Goal: Transaction & Acquisition: Purchase product/service

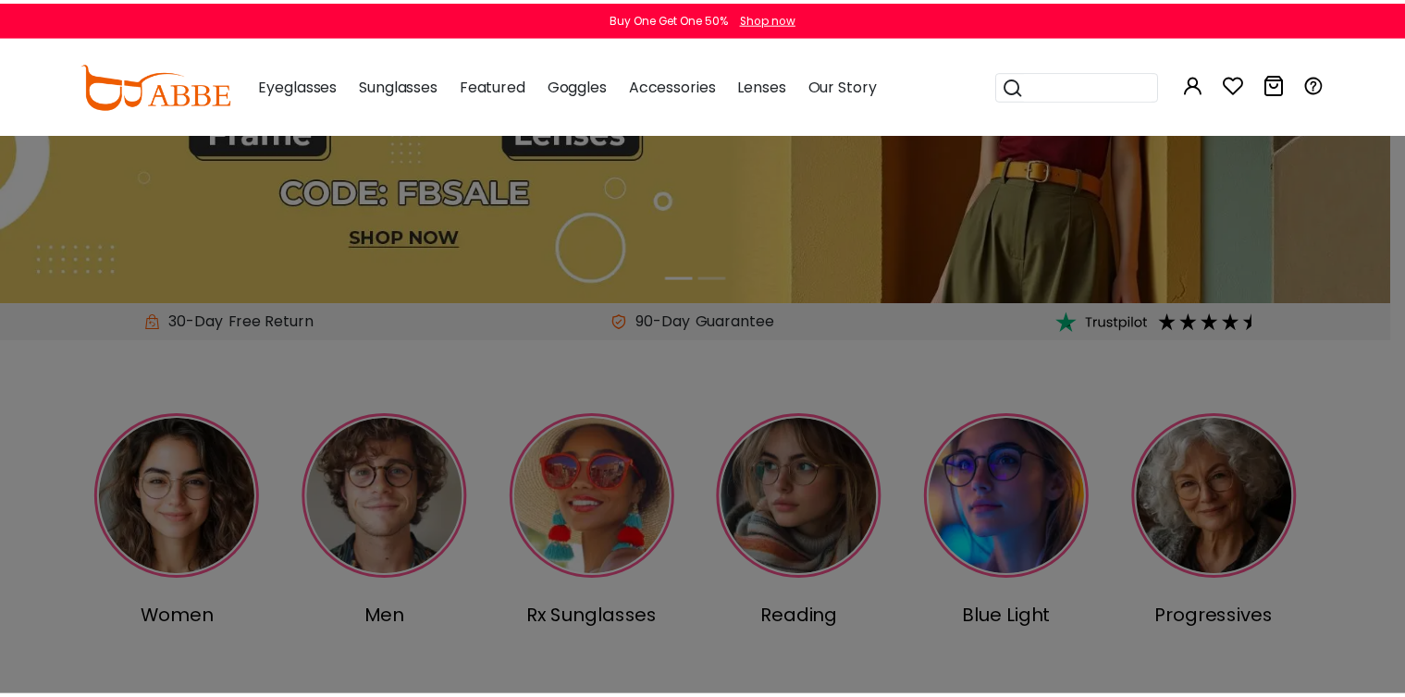
scroll to position [269, 0]
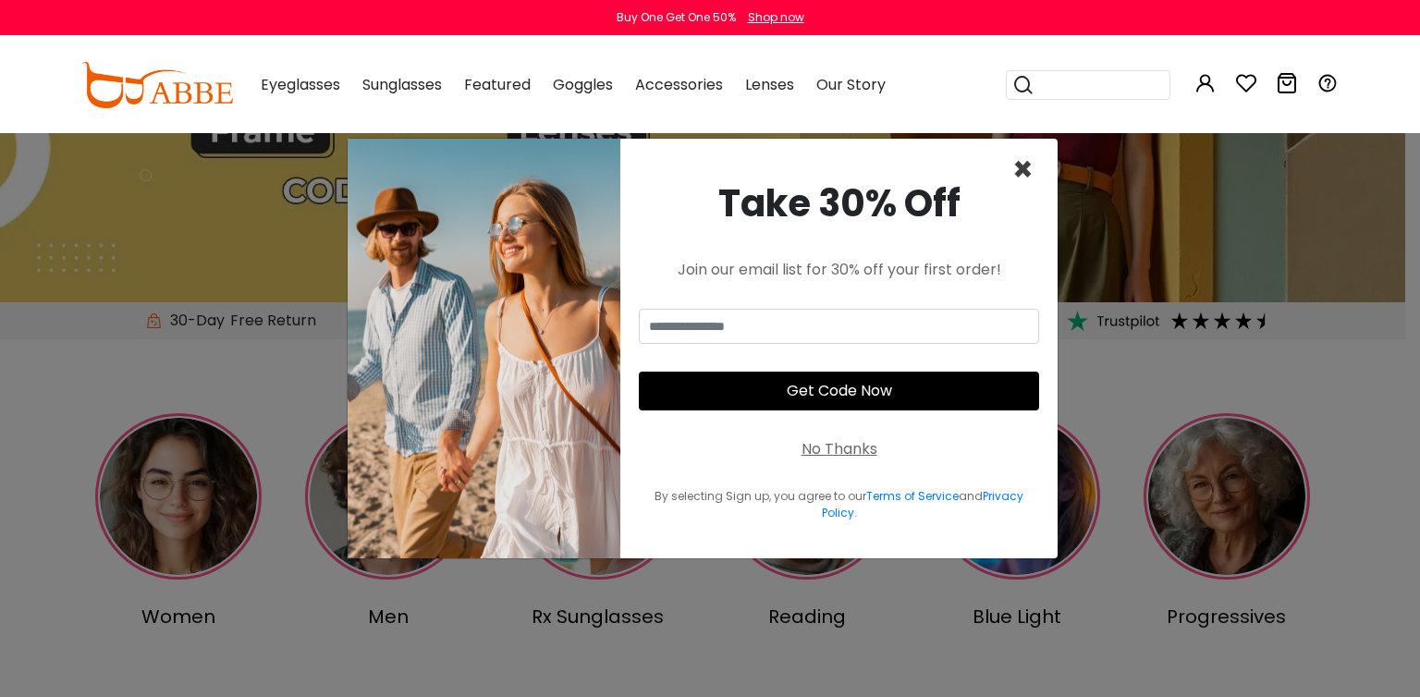
click at [1015, 176] on span "×" at bounding box center [1023, 169] width 21 height 47
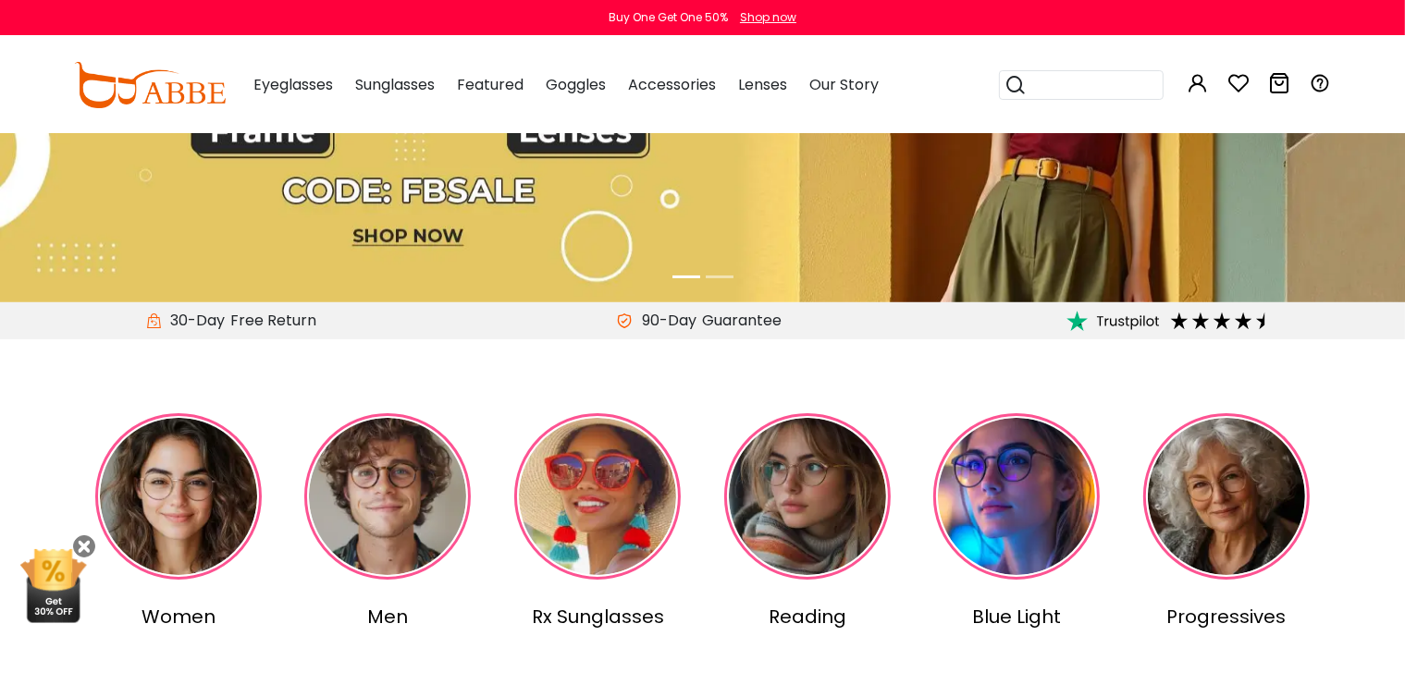
click at [422, 474] on img at bounding box center [387, 496] width 166 height 166
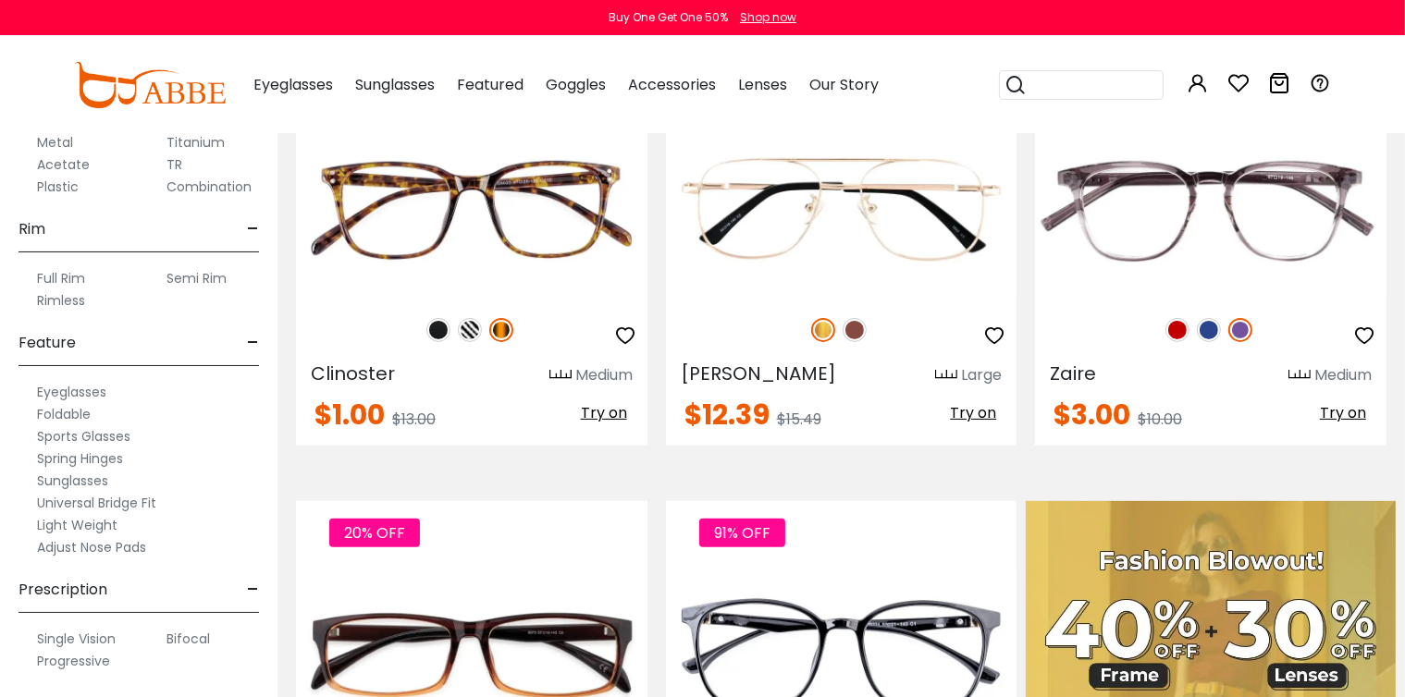
scroll to position [920, 0]
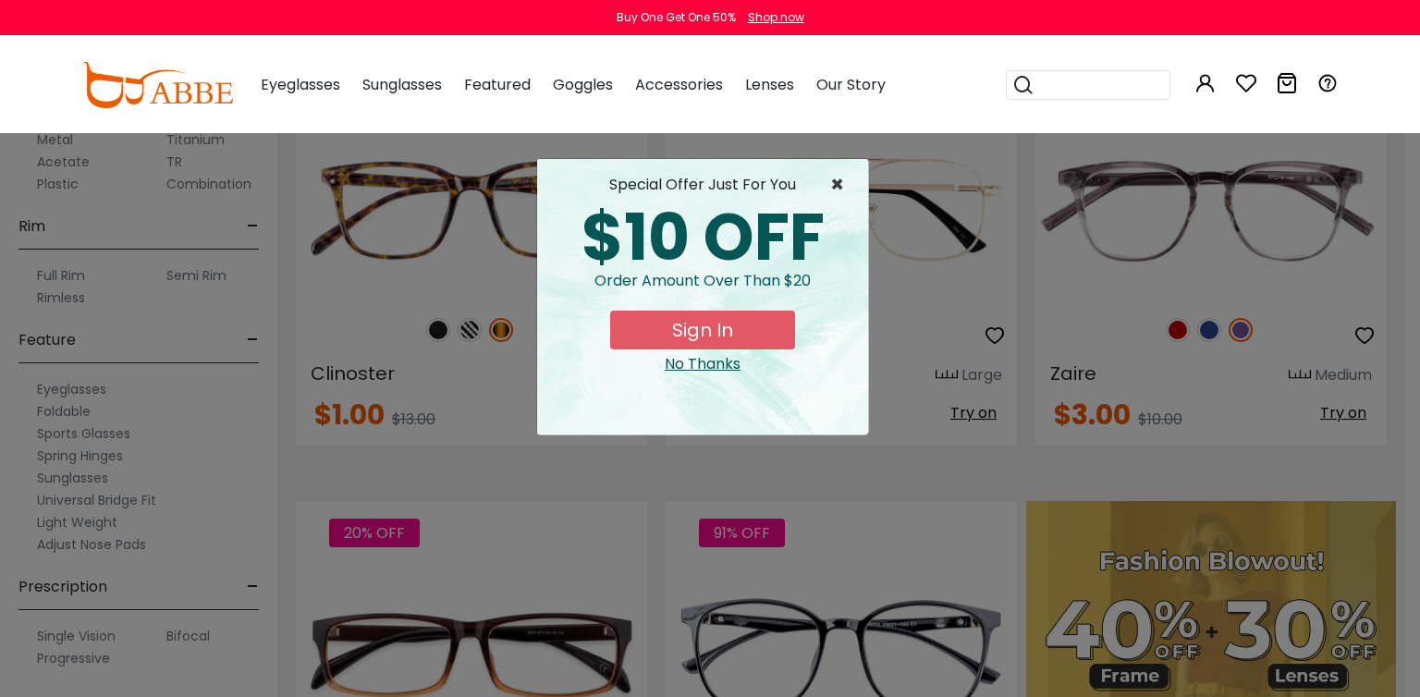
click at [839, 181] on span "×" at bounding box center [841, 185] width 23 height 22
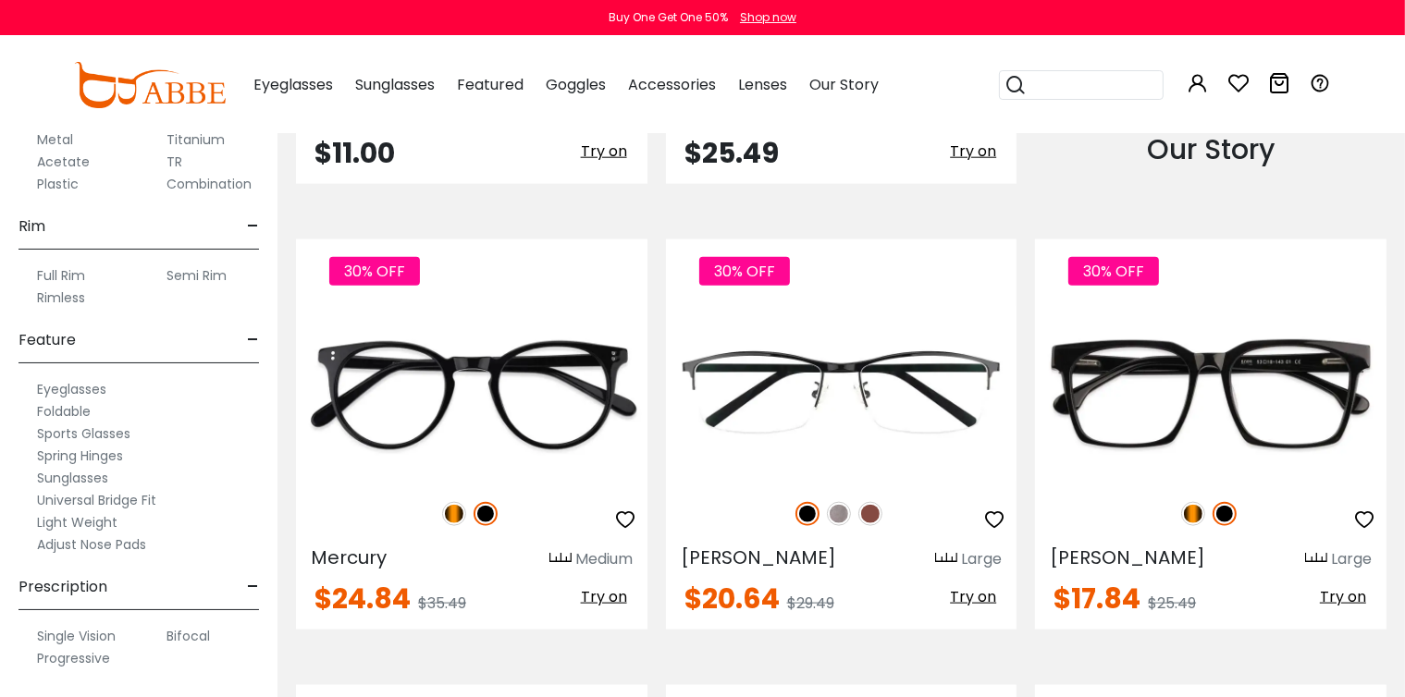
scroll to position [2111, 0]
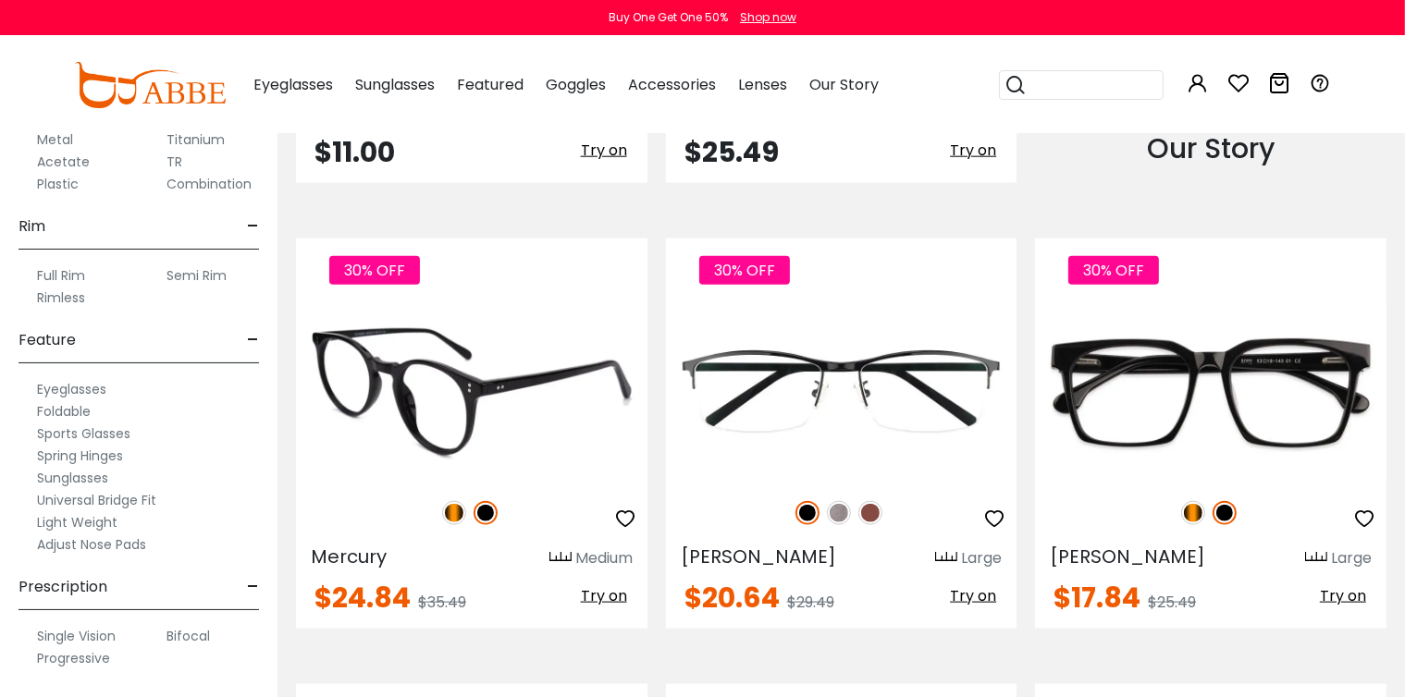
click at [449, 437] on img at bounding box center [471, 393] width 351 height 176
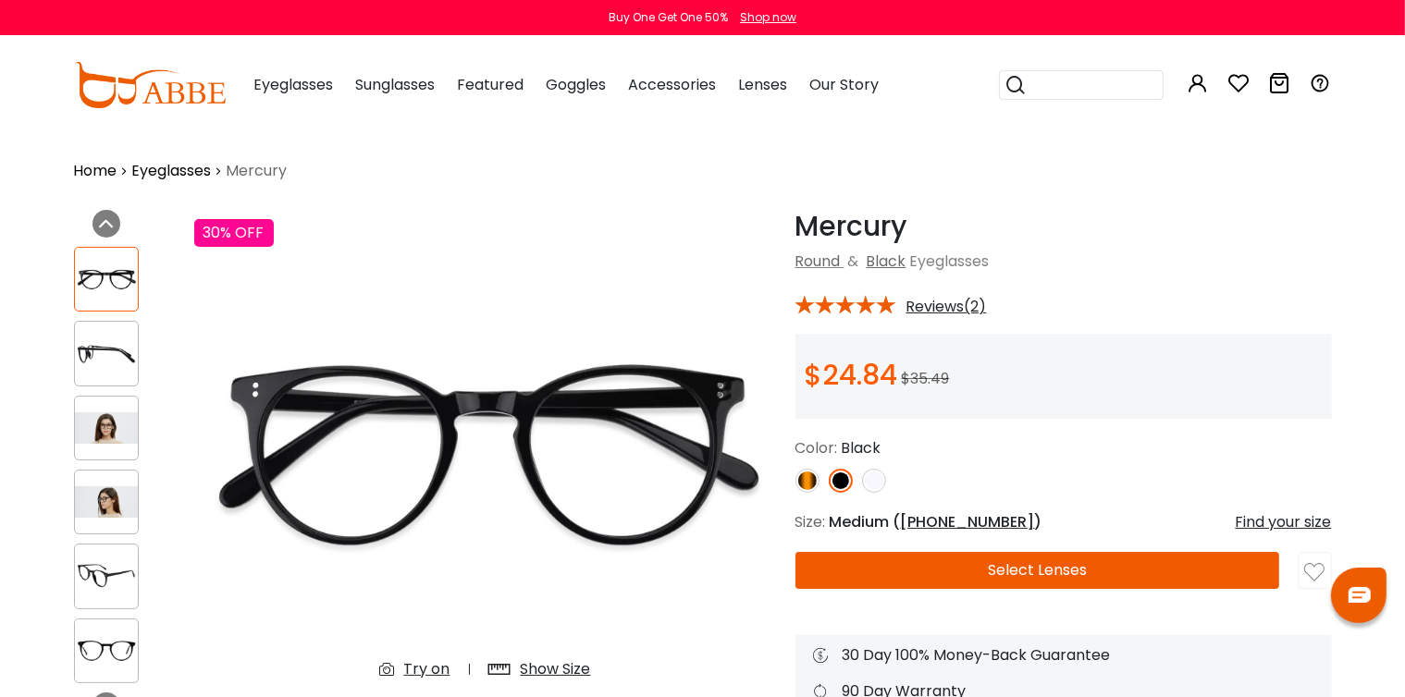
click at [996, 567] on button "Select Lenses" at bounding box center [1037, 570] width 485 height 37
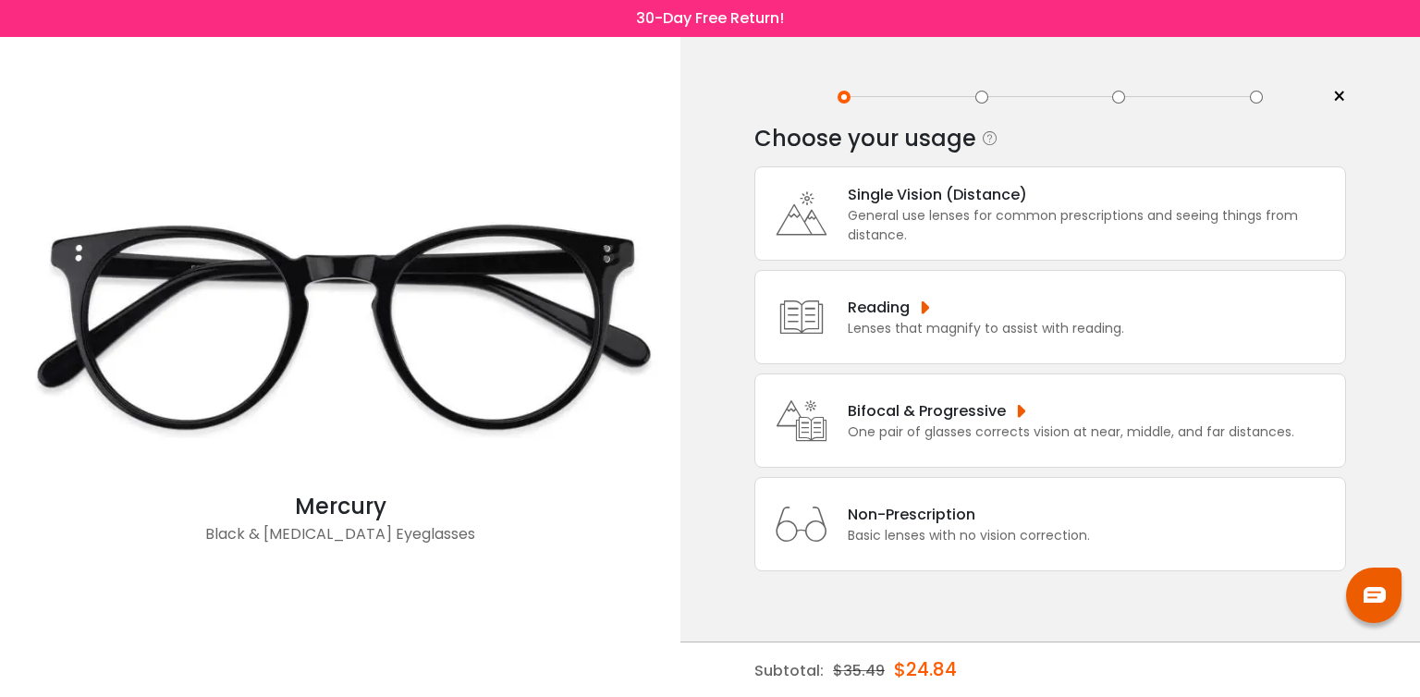
click at [1043, 212] on div "General use lenses for common prescriptions and seeing things from distance." at bounding box center [1092, 225] width 488 height 39
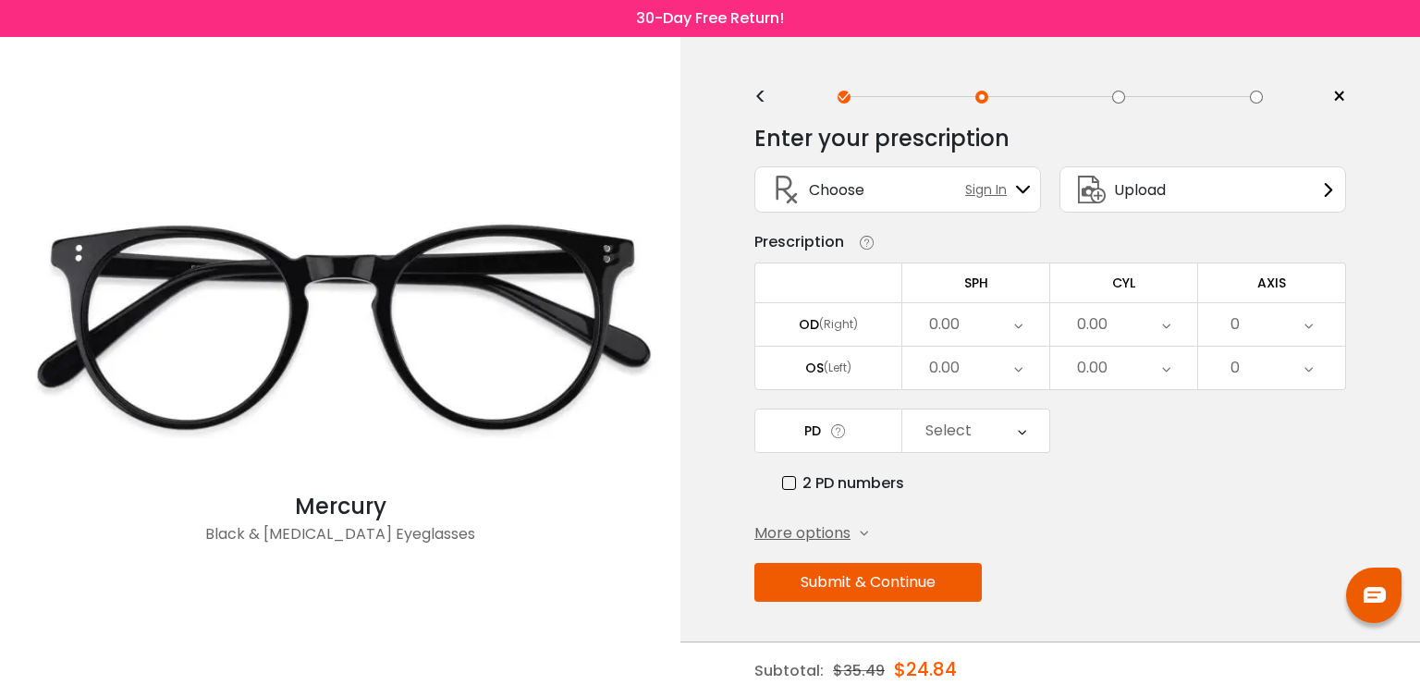
click at [1150, 326] on div "0.00" at bounding box center [1124, 324] width 147 height 43
